Goal: Transaction & Acquisition: Purchase product/service

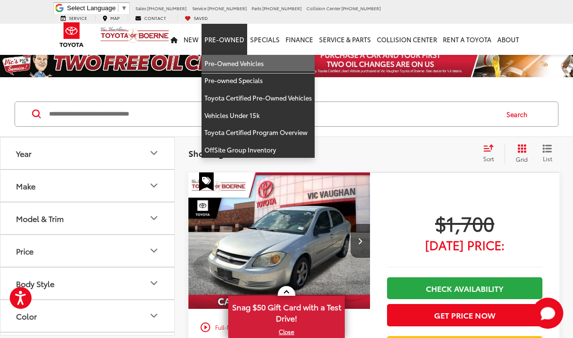
click at [246, 58] on link "Pre-Owned Vehicles" at bounding box center [258, 63] width 113 height 17
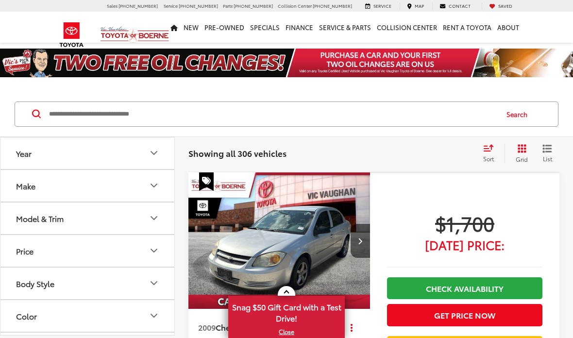
click at [239, 114] on input "Search by Make, Model, or Keyword" at bounding box center [272, 113] width 449 height 23
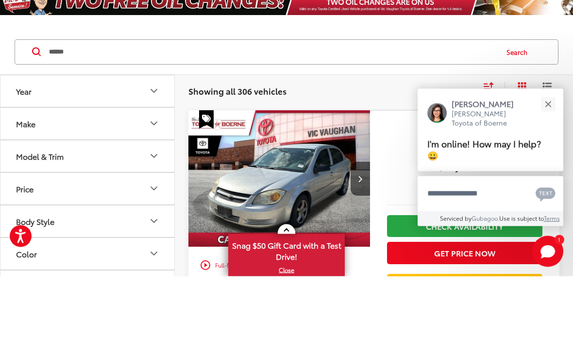
type input "******"
click at [518, 102] on button "Search" at bounding box center [519, 114] width 44 height 24
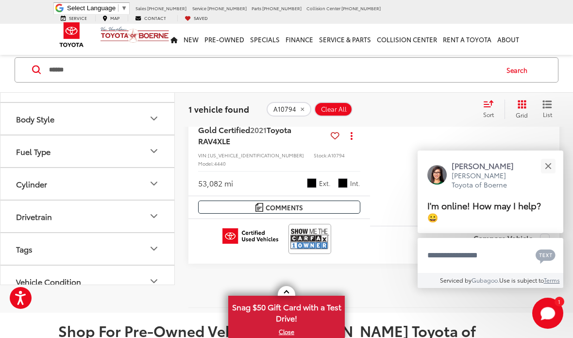
scroll to position [230, 0]
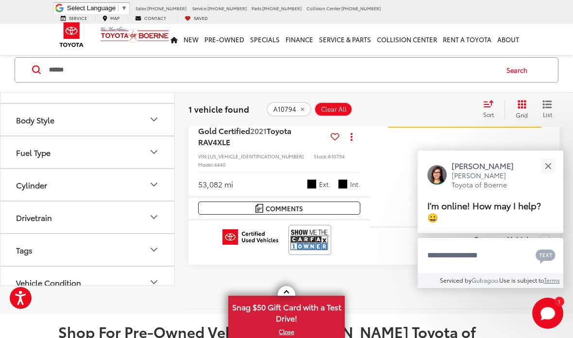
click at [308, 232] on img at bounding box center [309, 240] width 39 height 26
